Goal: Task Accomplishment & Management: Use online tool/utility

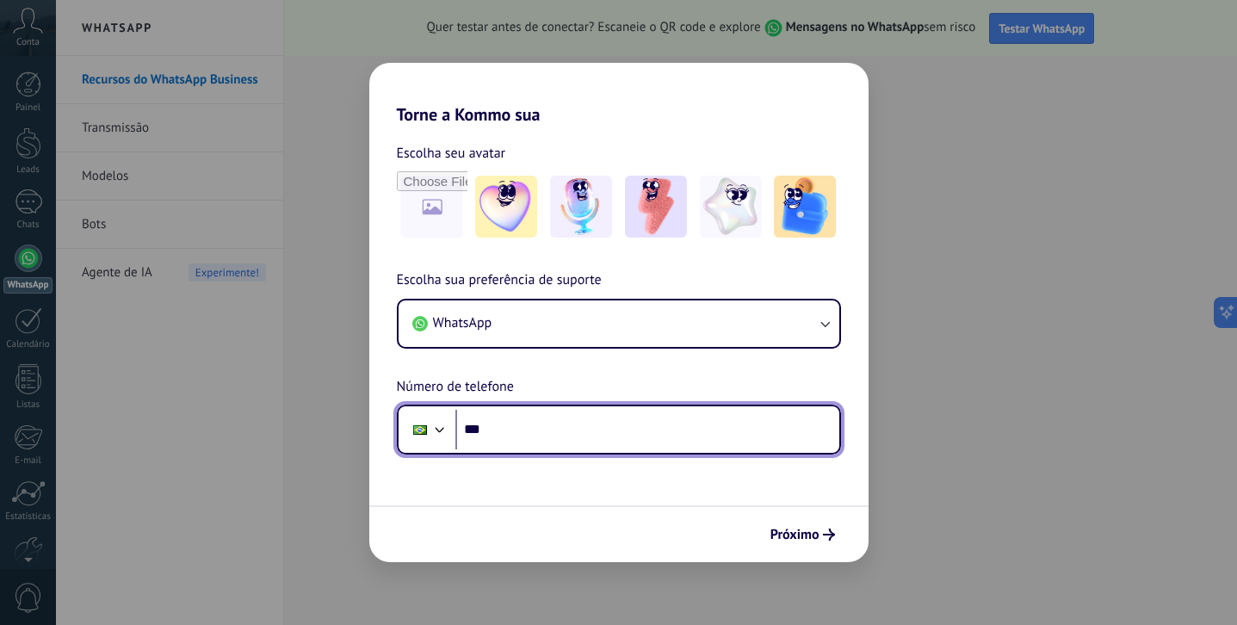
click at [569, 424] on input "***" at bounding box center [647, 430] width 384 height 40
type input "**********"
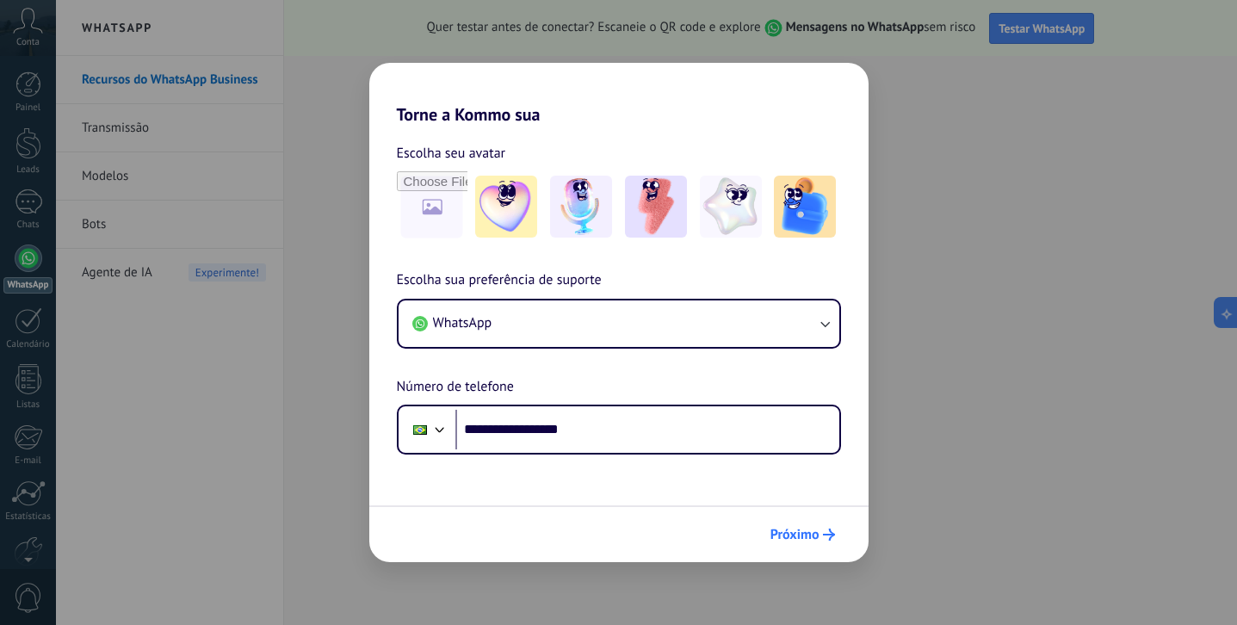
click at [785, 535] on span "Próximo" at bounding box center [795, 535] width 49 height 12
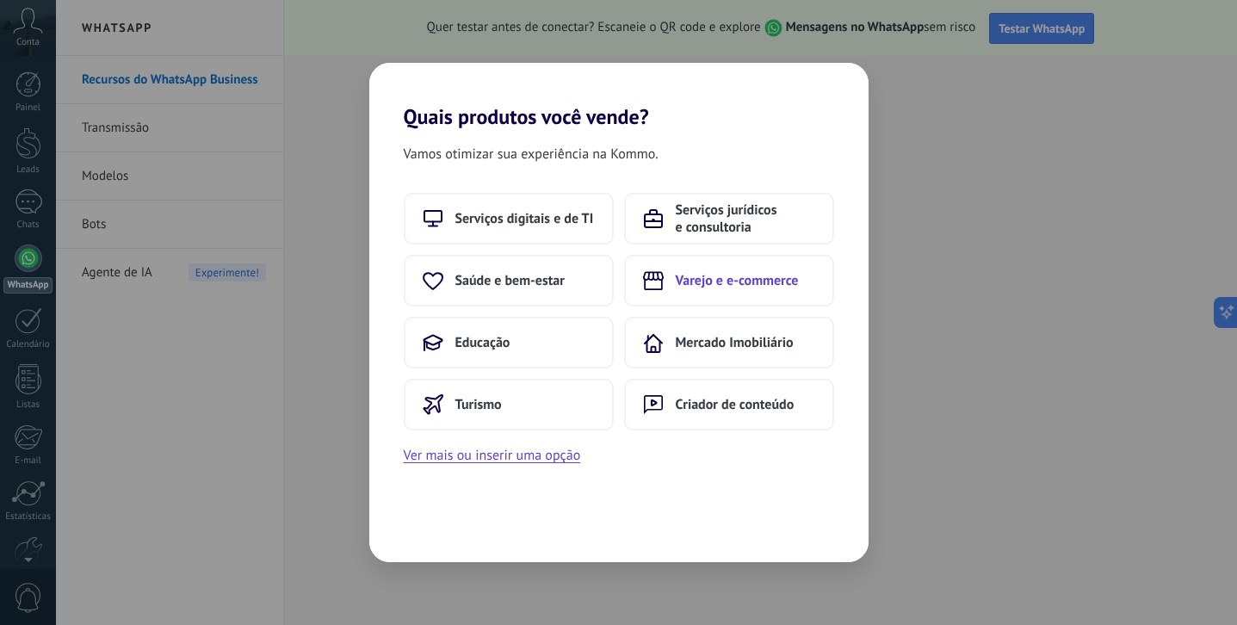
click at [656, 281] on icon at bounding box center [653, 280] width 21 height 19
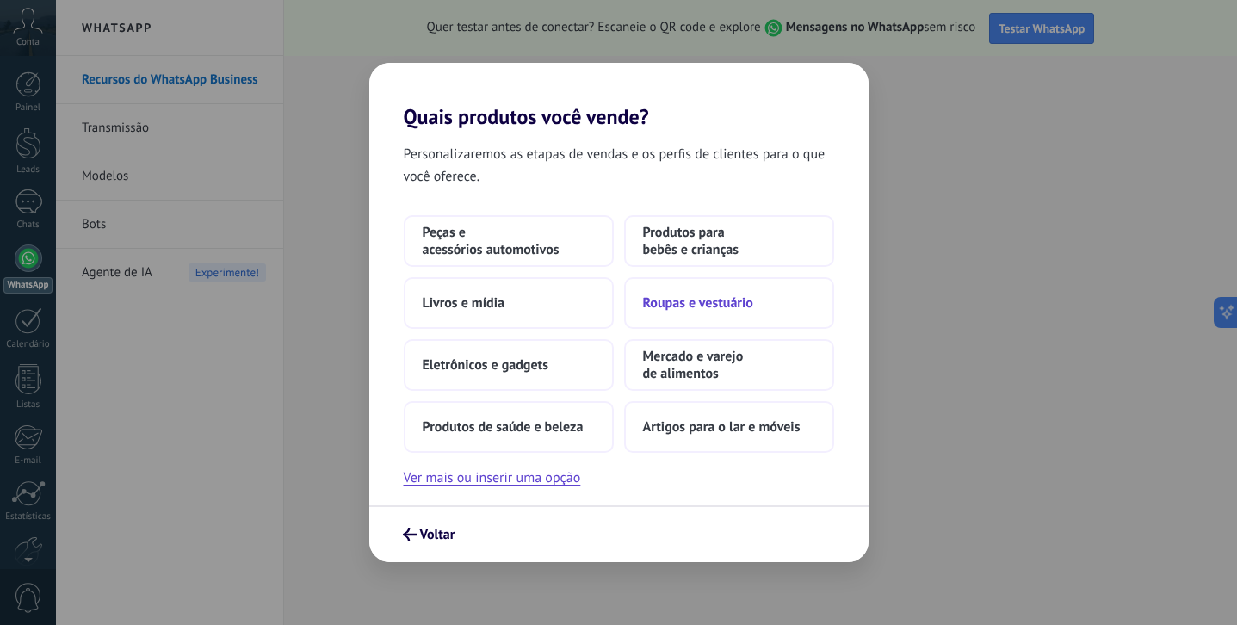
click at [729, 300] on span "Roupas e vestuário" at bounding box center [698, 302] width 110 height 17
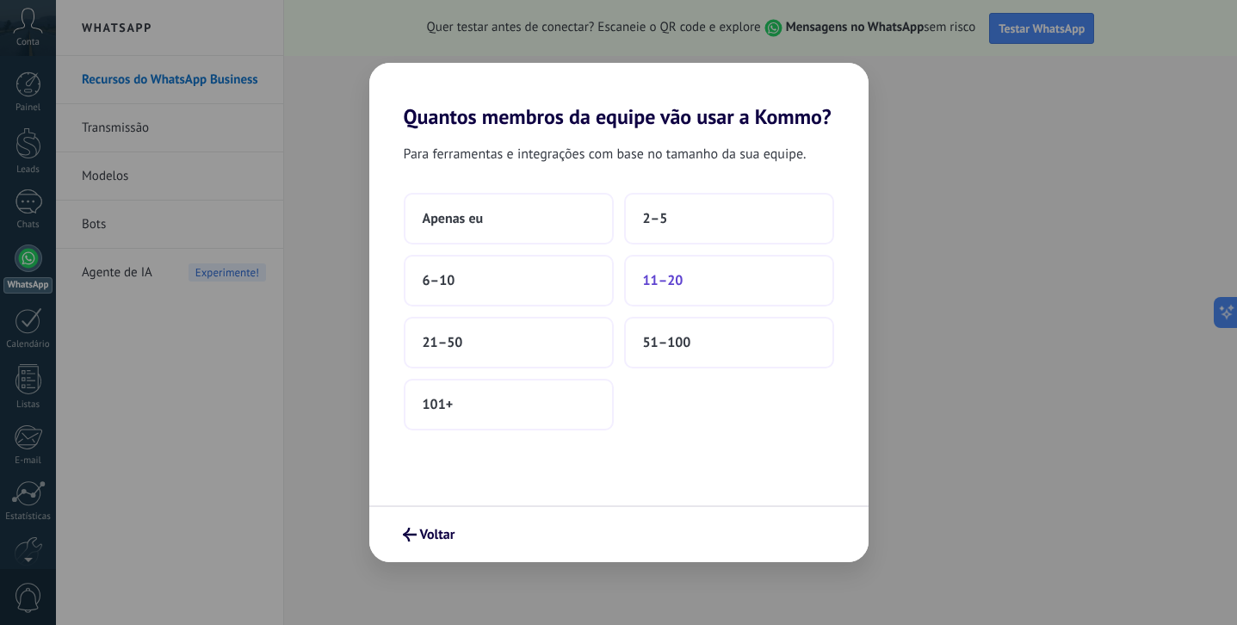
click at [684, 288] on button "11–20" at bounding box center [729, 281] width 210 height 52
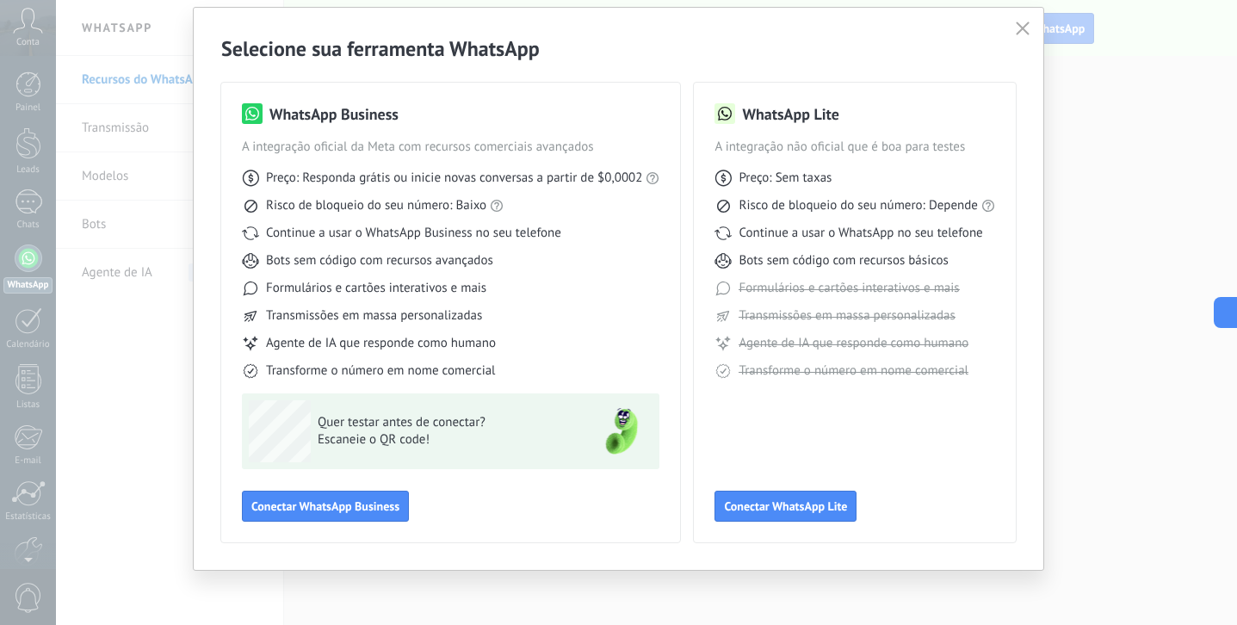
scroll to position [51, 0]
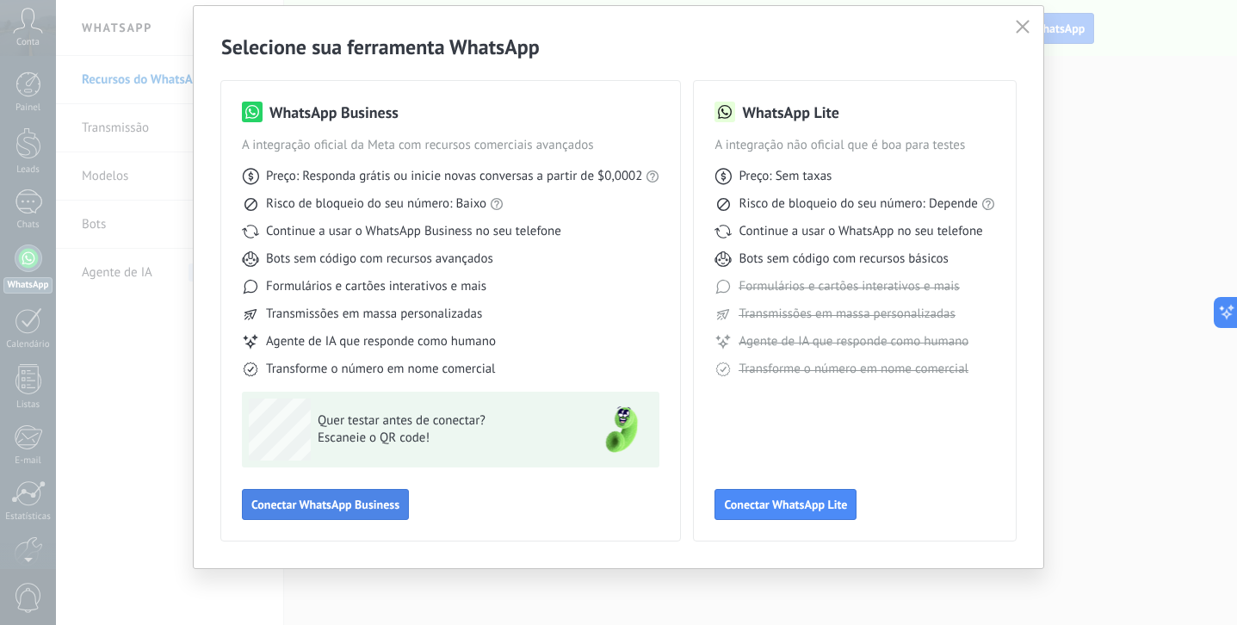
click at [365, 502] on span "Conectar WhatsApp Business" at bounding box center [325, 504] width 148 height 12
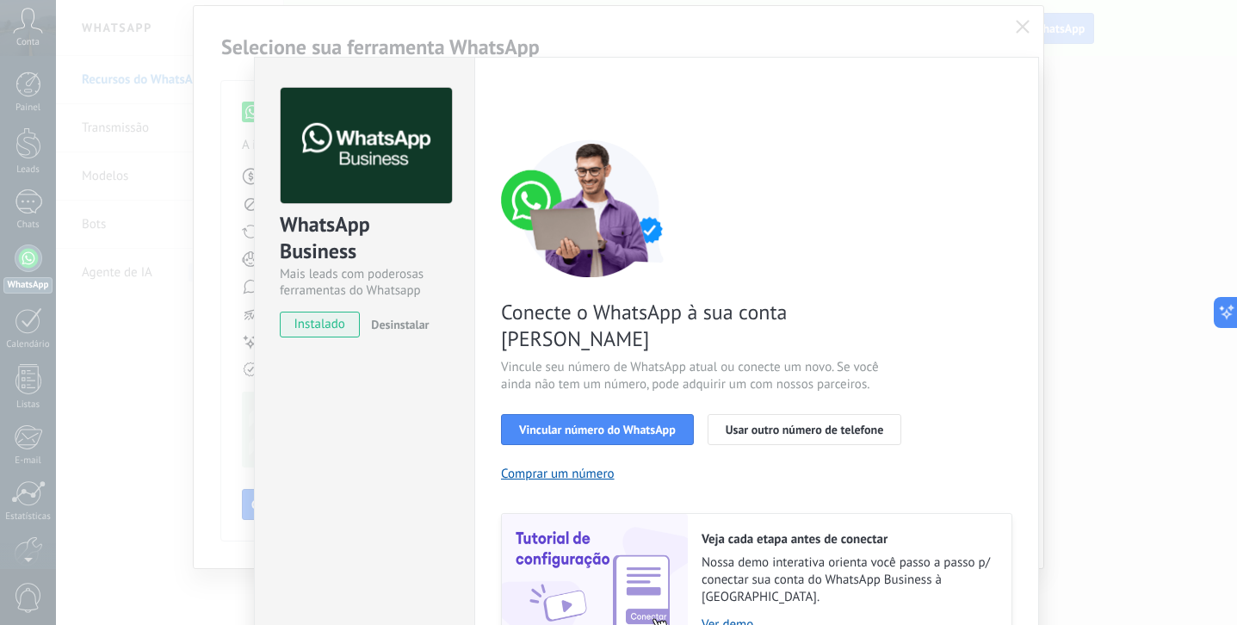
click at [827, 34] on div "WhatsApp Business Mais leads com poderosas ferramentas do Whatsapp instalado De…" at bounding box center [646, 312] width 1181 height 625
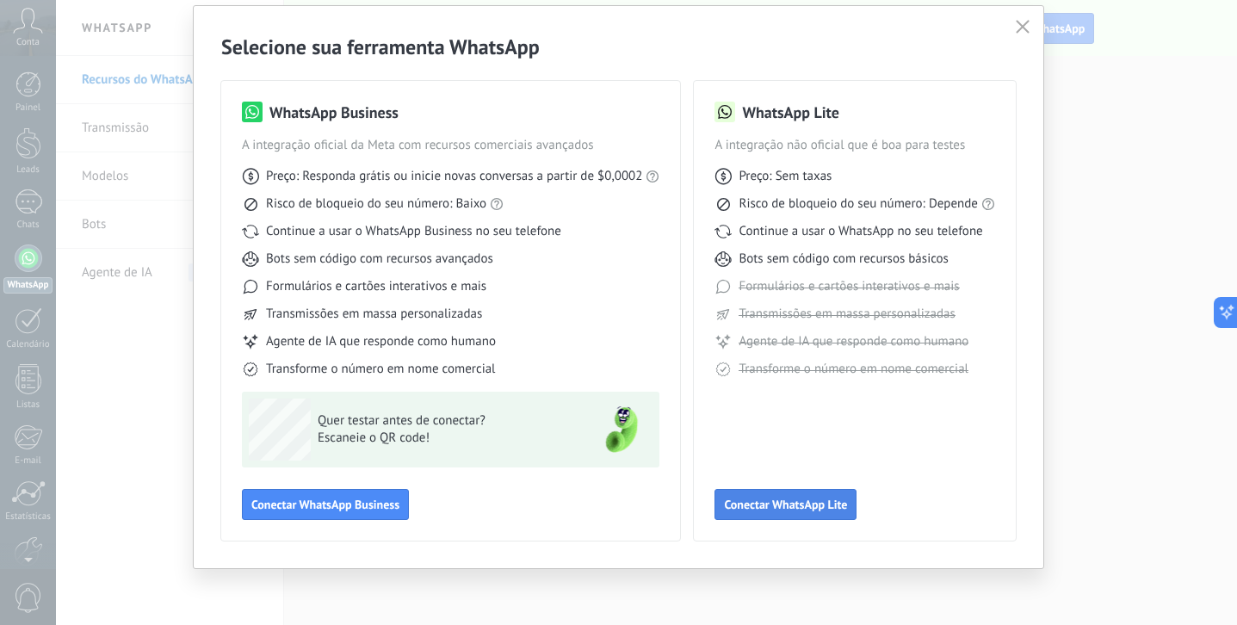
click at [822, 500] on span "Conectar WhatsApp Lite" at bounding box center [785, 504] width 123 height 12
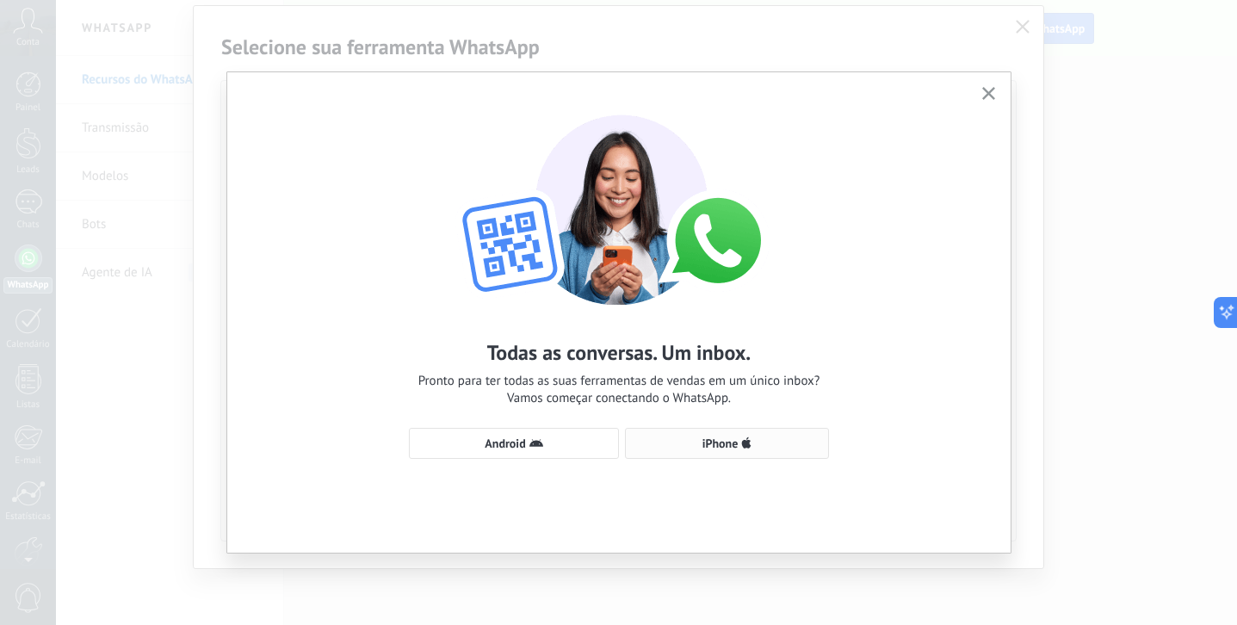
click at [708, 438] on span "iPhone" at bounding box center [721, 443] width 36 height 12
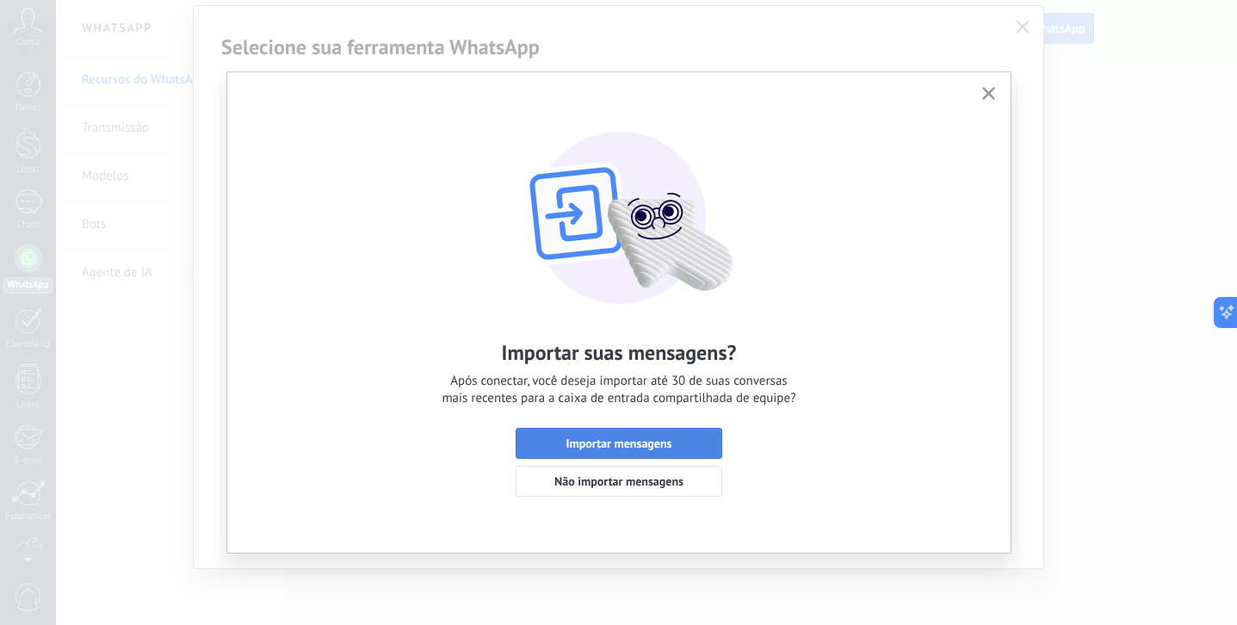
click at [660, 438] on span "Importar mensagens" at bounding box center [619, 443] width 106 height 12
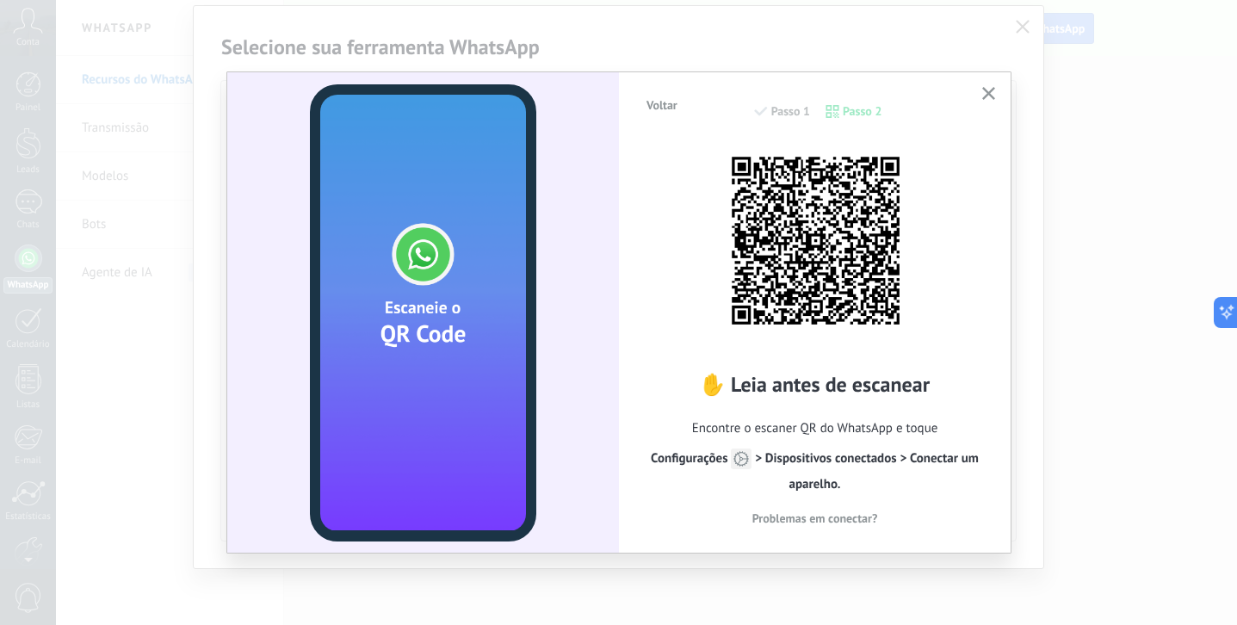
click at [992, 94] on icon "button" at bounding box center [988, 93] width 13 height 13
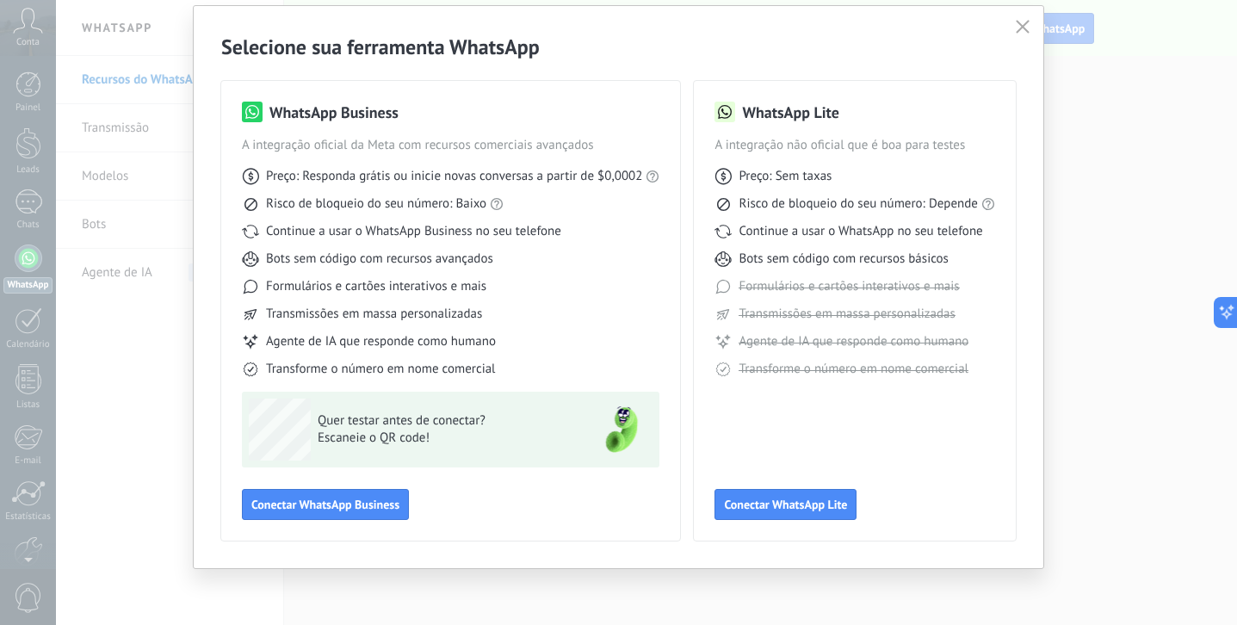
click at [612, 217] on div "Preço: Responda grátis ou inicie novas conversas a partir de $0,0002 Risco de b…" at bounding box center [451, 266] width 418 height 224
click at [1022, 27] on icon "button" at bounding box center [1023, 27] width 14 height 14
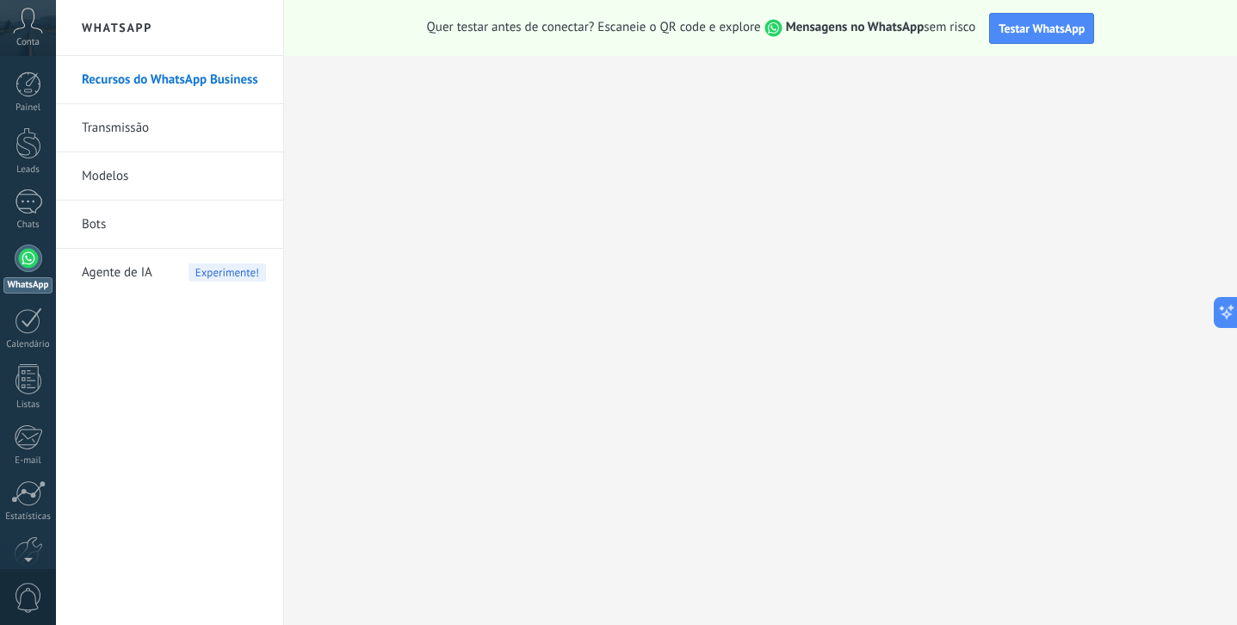
scroll to position [91, 0]
